Goal: Complete application form

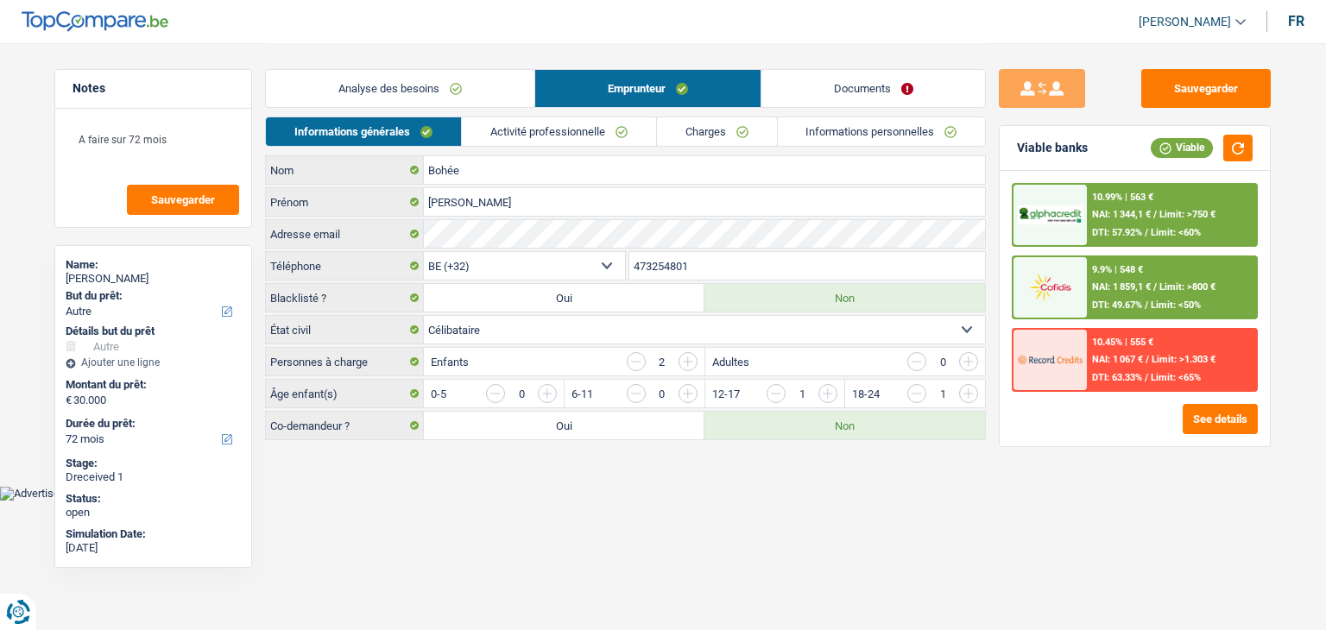
select select "other"
select select "72"
select select "32"
select select "single"
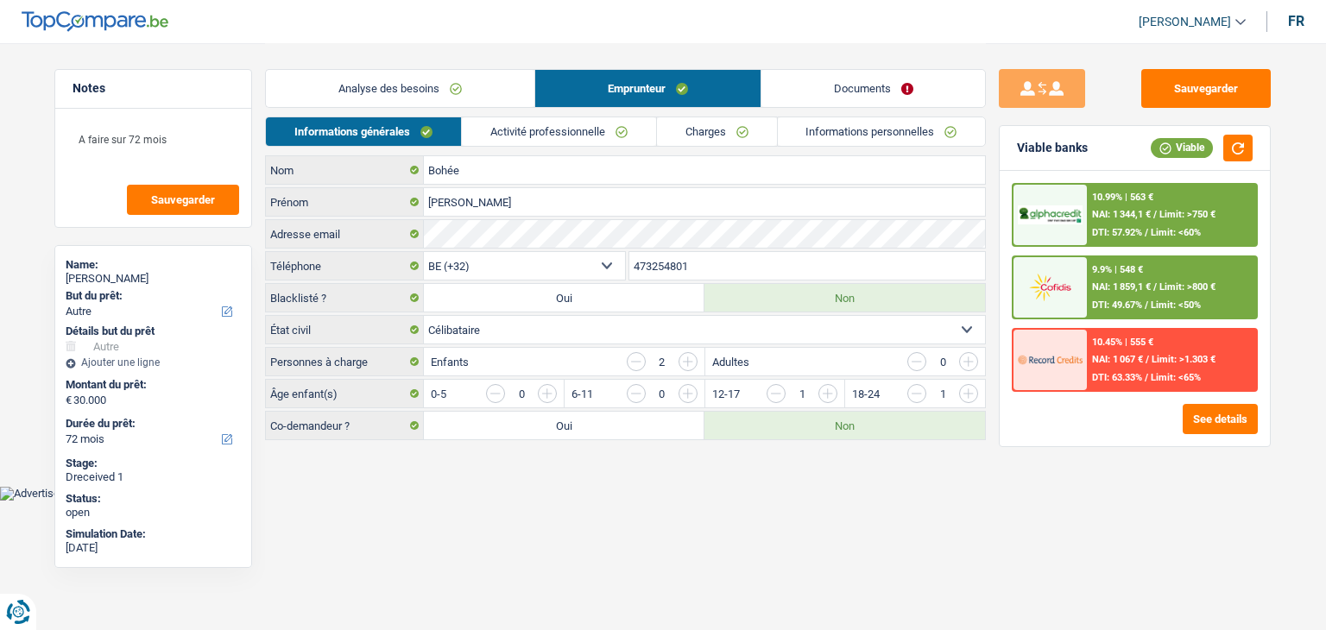
select select "worker"
select select "netSalary"
select select "familyAllowances"
click at [606, 125] on link "Activité professionnelle" at bounding box center [559, 131] width 194 height 28
